Goal: Task Accomplishment & Management: Manage account settings

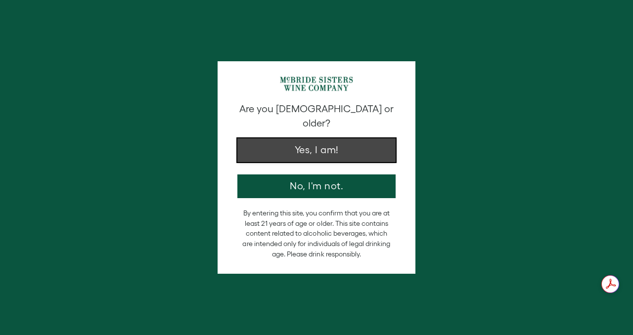
click at [347, 140] on button "Yes, I am!" at bounding box center [316, 150] width 158 height 24
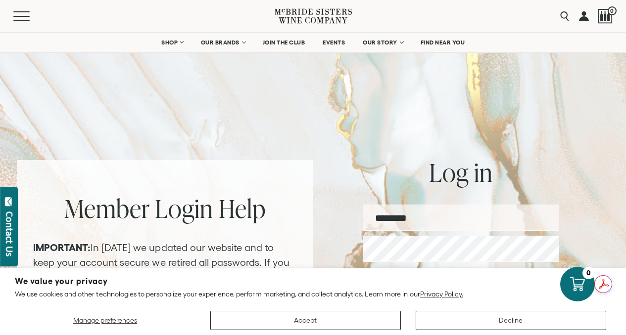
click at [408, 212] on input "email" at bounding box center [461, 218] width 196 height 26
type input "**********"
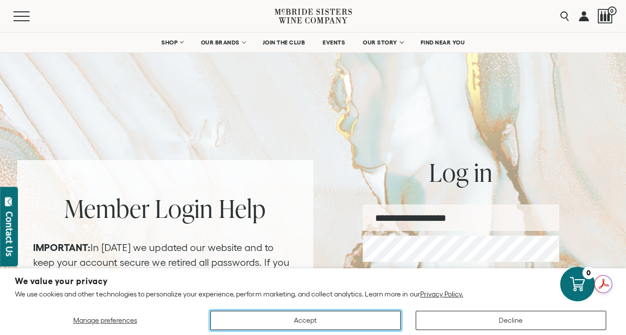
click at [303, 316] on button "Accept" at bounding box center [305, 320] width 190 height 19
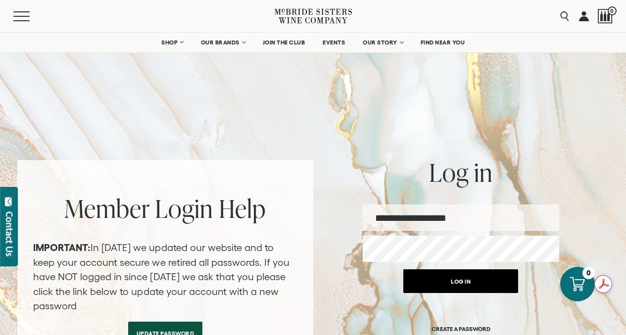
click at [444, 279] on button "Log in" at bounding box center [460, 282] width 115 height 24
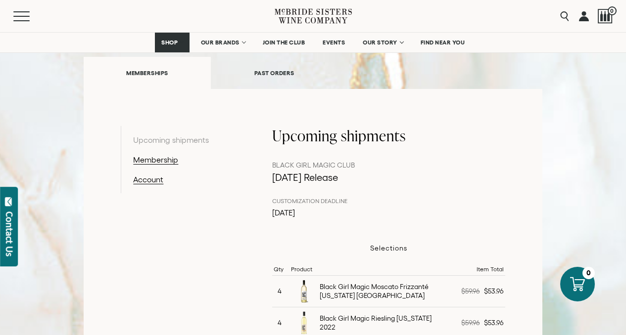
scroll to position [83, 0]
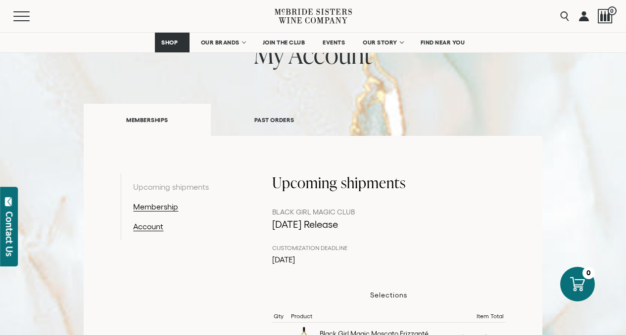
click at [265, 114] on link "PAST ORDERS" at bounding box center [274, 120] width 127 height 34
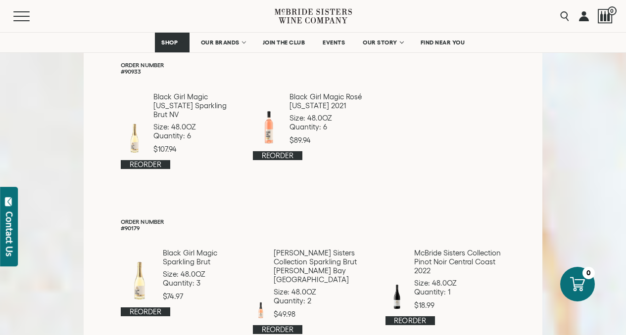
scroll to position [176, 0]
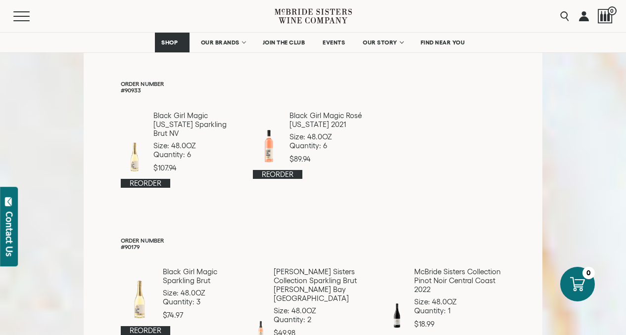
click at [148, 86] on p "Order Number" at bounding box center [313, 84] width 384 height 6
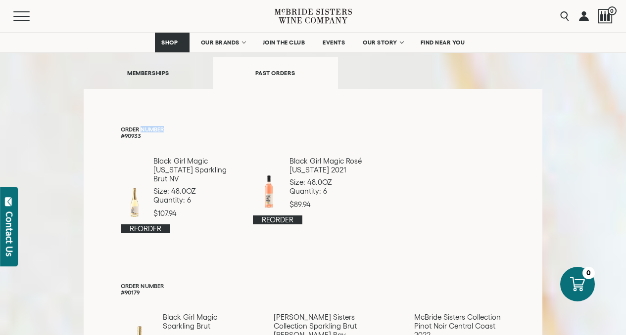
scroll to position [90, 0]
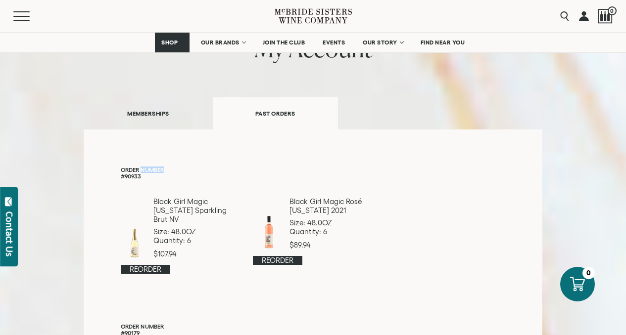
click at [151, 109] on link "MEMBERSHIPS" at bounding box center [148, 113] width 129 height 34
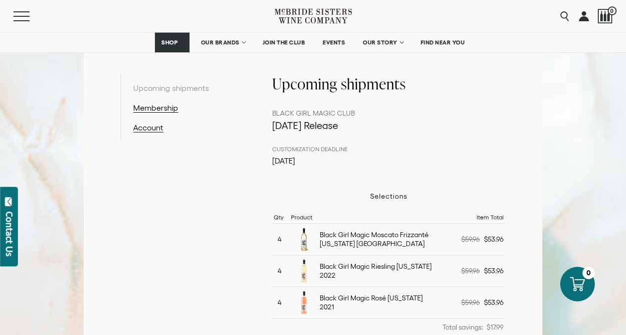
scroll to position [306, 0]
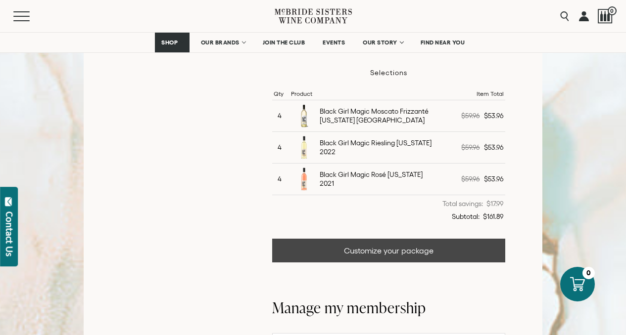
click at [400, 248] on link "Customize your package" at bounding box center [388, 251] width 232 height 24
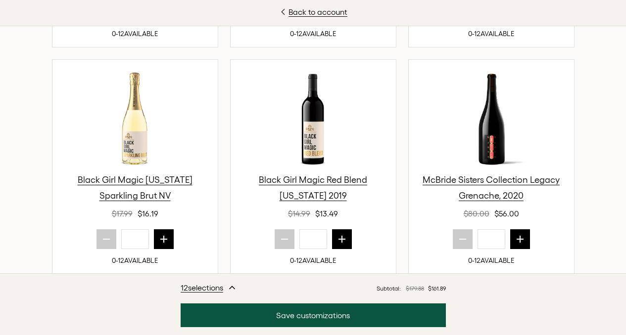
scroll to position [443, 0]
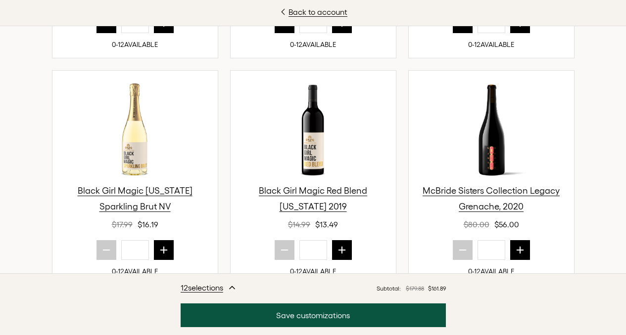
click at [275, 33] on button "prior quantity" at bounding box center [284, 23] width 20 height 20
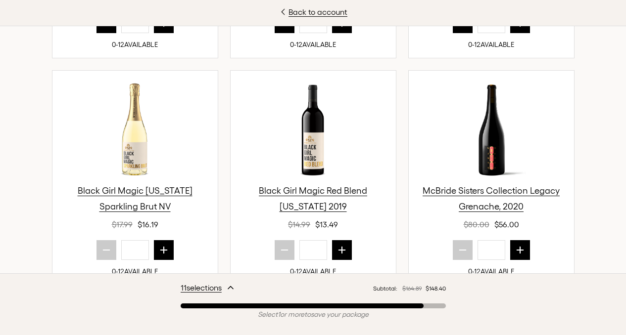
click at [275, 33] on button "prior quantity" at bounding box center [284, 23] width 20 height 20
drag, startPoint x: 275, startPoint y: 115, endPoint x: 330, endPoint y: 149, distance: 64.0
click at [275, 33] on button "prior quantity" at bounding box center [284, 23] width 20 height 20
type input "*"
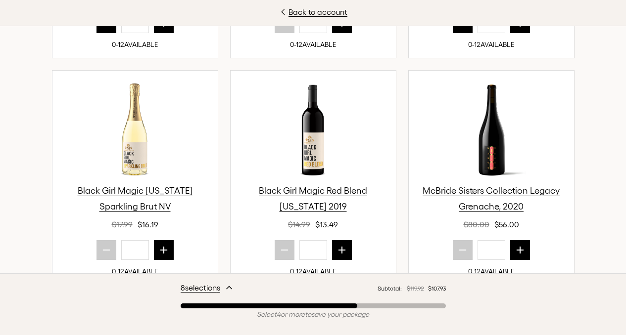
click at [101, 28] on icon "prior quantity" at bounding box center [106, 23] width 10 height 10
type input "*"
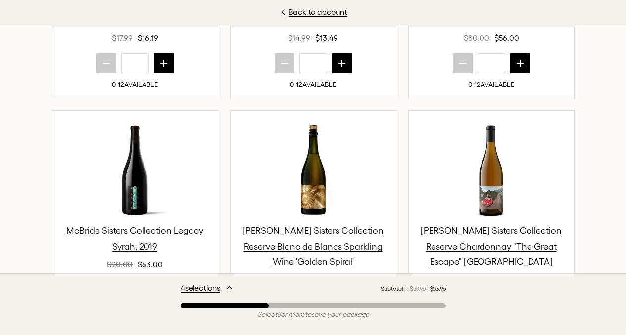
scroll to position [620, 0]
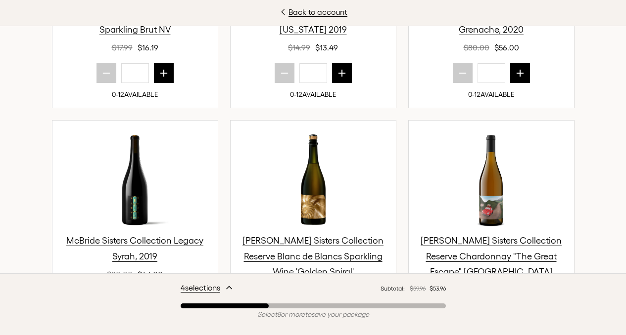
click at [159, 78] on icon "next quantity" at bounding box center [164, 73] width 10 height 10
type input "*"
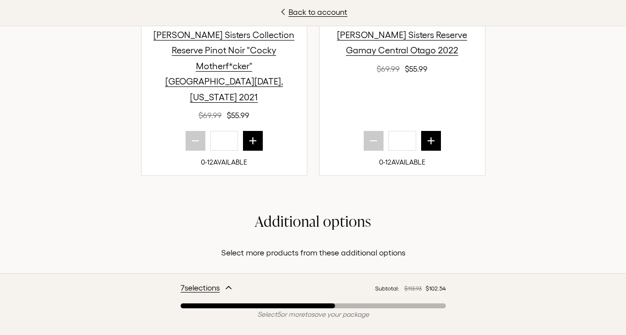
scroll to position [482, 0]
click at [227, 288] on icon "button" at bounding box center [229, 288] width 8 height 8
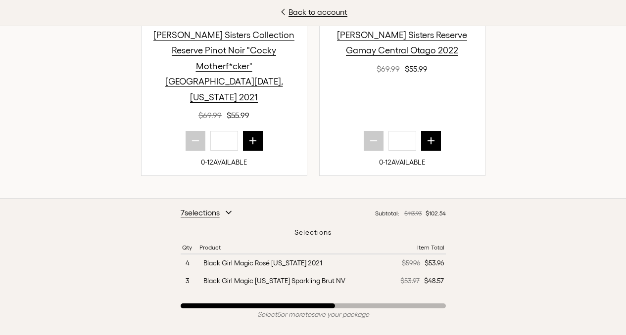
click at [232, 212] on icon "button" at bounding box center [229, 213] width 8 height 8
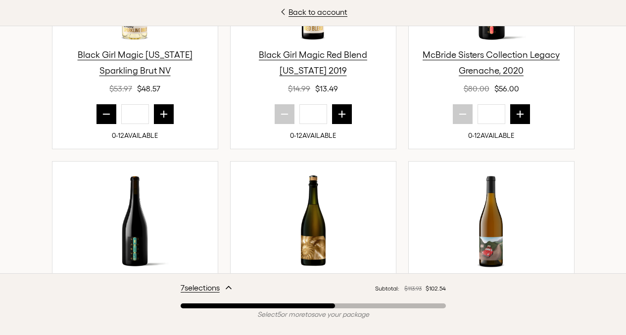
scroll to position [573, 0]
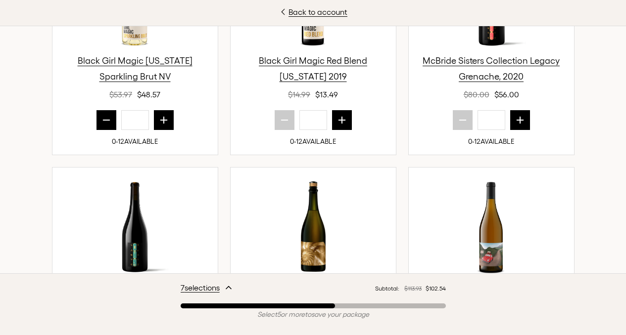
click at [339, 125] on icon "next quantity" at bounding box center [342, 120] width 10 height 10
type input "*"
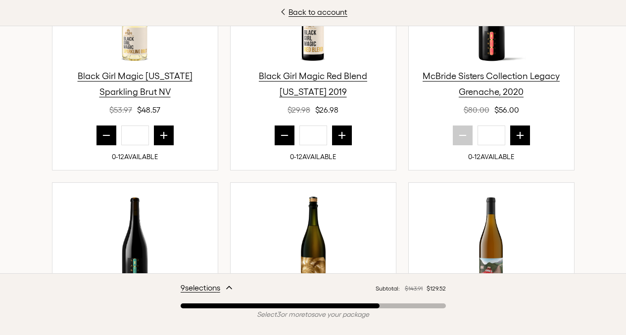
scroll to position [559, 0]
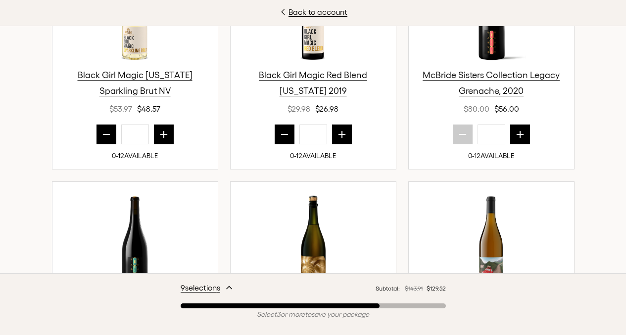
click at [159, 139] on icon "next quantity" at bounding box center [164, 135] width 10 height 10
type input "*"
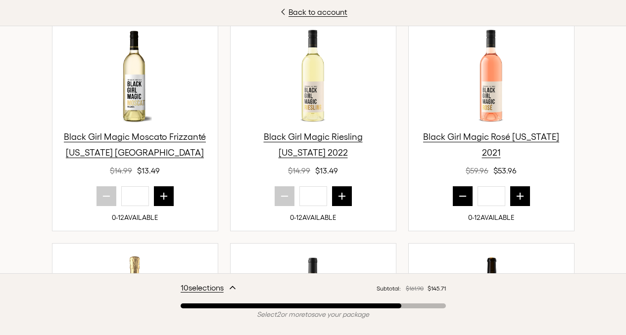
scroll to position [365, 0]
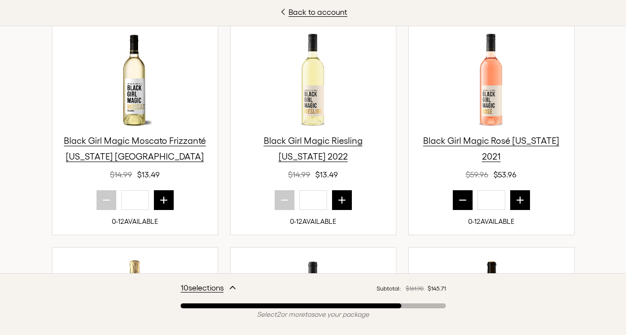
click at [515, 198] on icon "next quantity" at bounding box center [520, 200] width 10 height 10
type input "*"
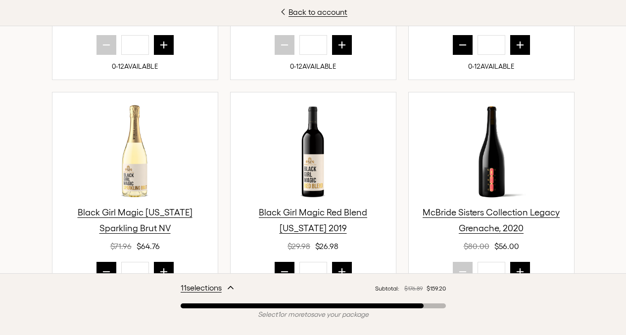
scroll to position [525, 0]
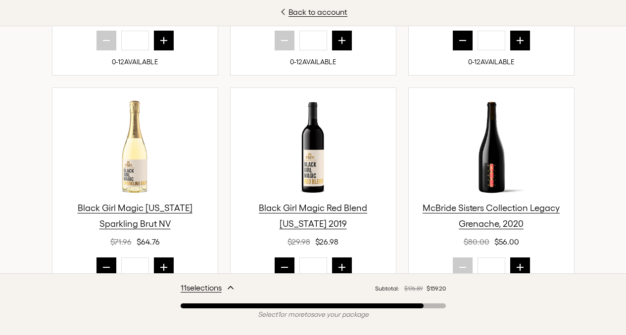
click at [167, 264] on button "next quantity" at bounding box center [164, 268] width 20 height 20
type input "*"
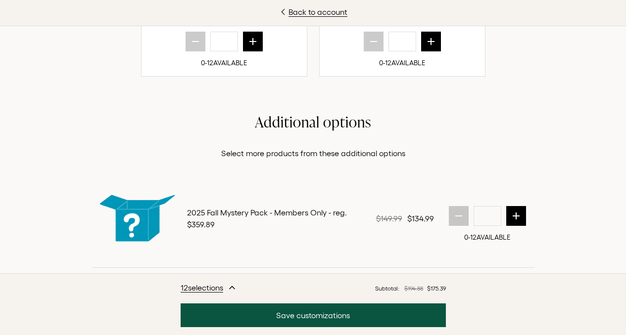
scroll to position [1307, 0]
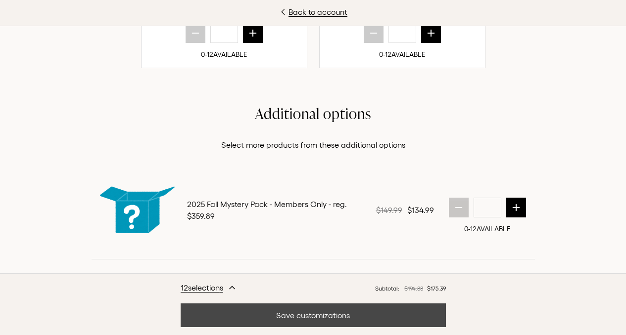
click at [360, 314] on button "Save customizations" at bounding box center [313, 316] width 265 height 24
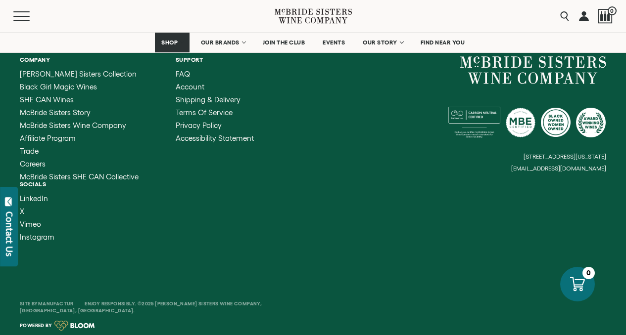
scroll to position [1185, 0]
